Goal: Transaction & Acquisition: Purchase product/service

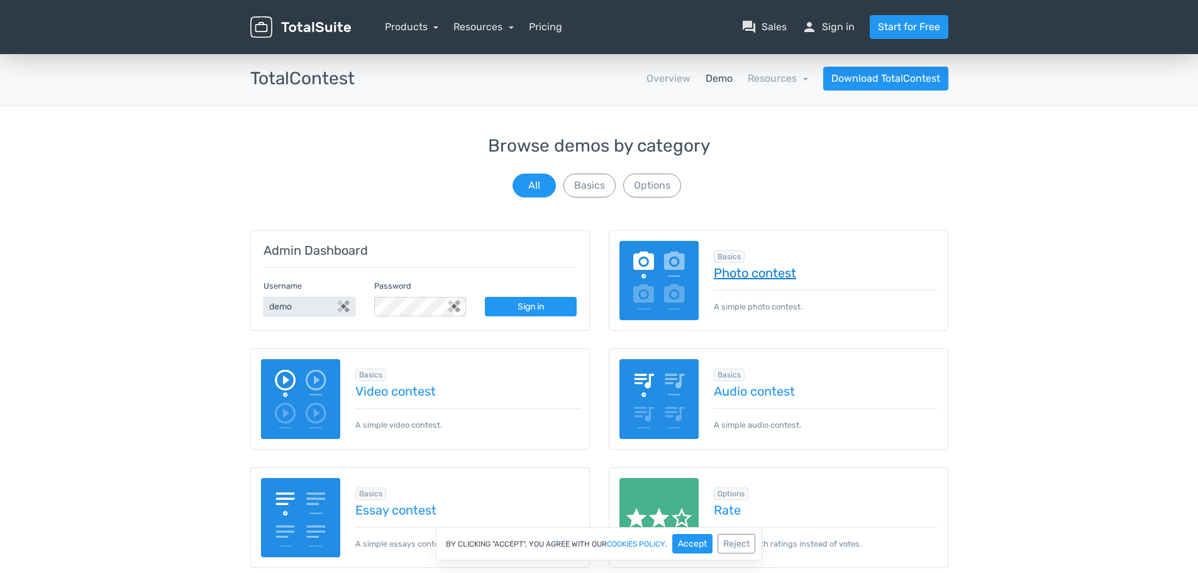
click at [779, 274] on link "Photo contest" at bounding box center [826, 273] width 224 height 14
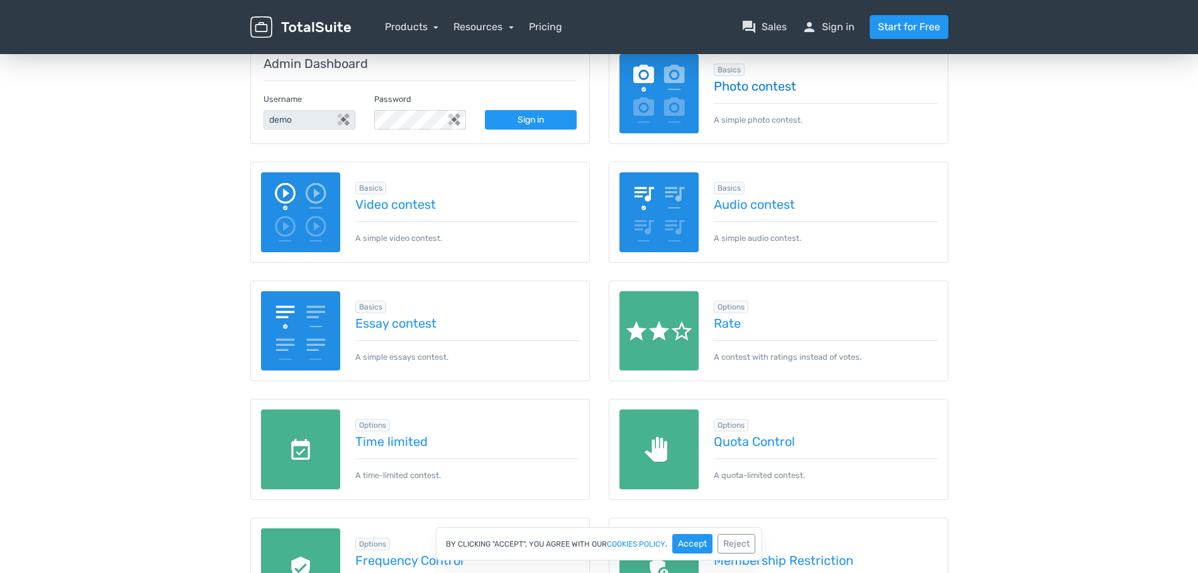
scroll to position [189, 0]
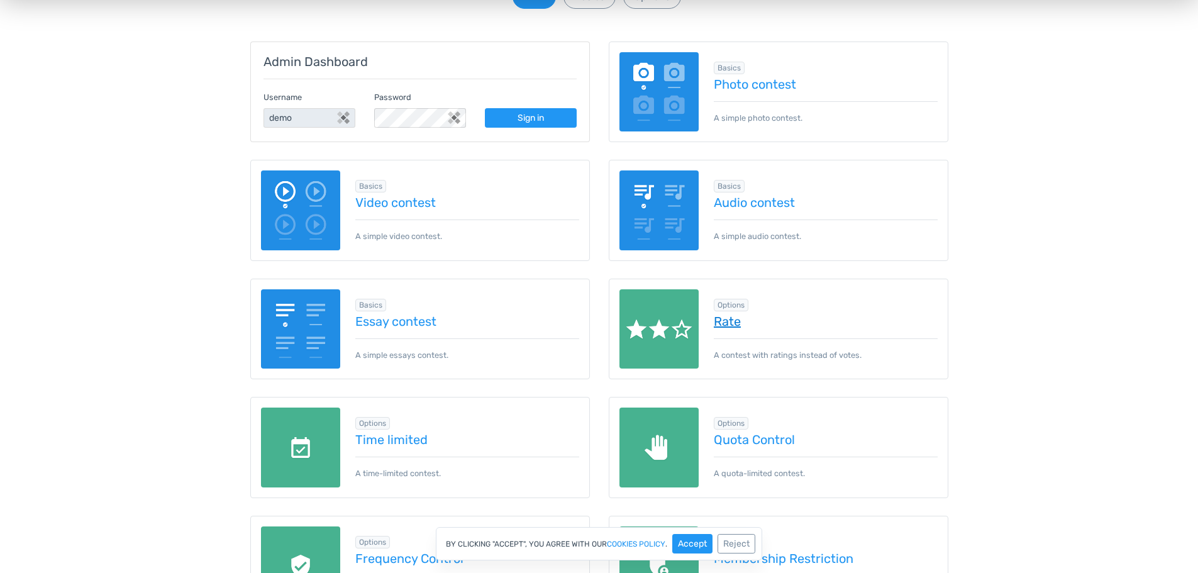
click at [733, 322] on link "Rate" at bounding box center [826, 321] width 224 height 14
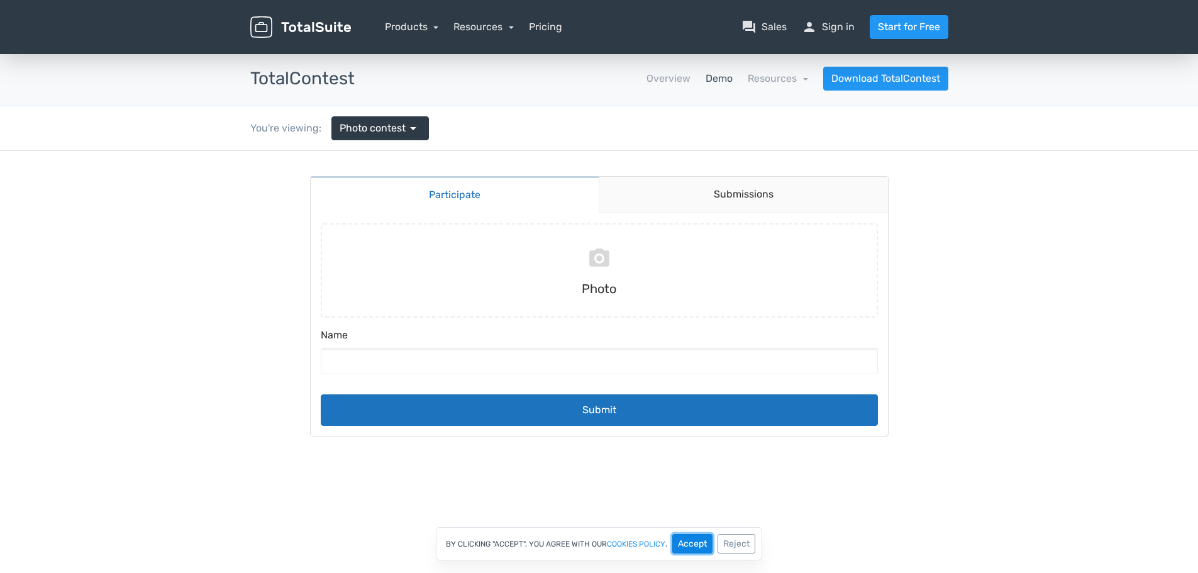
click at [693, 543] on button "Accept" at bounding box center [692, 543] width 40 height 19
click at [604, 265] on input "file" at bounding box center [599, 270] width 567 height 94
click at [676, 82] on link "Overview" at bounding box center [669, 78] width 44 height 15
click at [901, 30] on link "Start for Free" at bounding box center [909, 27] width 79 height 24
